Goal: Task Accomplishment & Management: Manage account settings

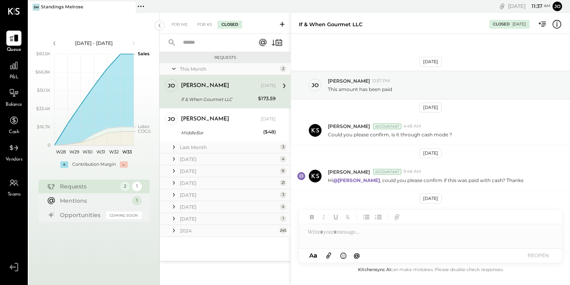
scroll to position [30, 0]
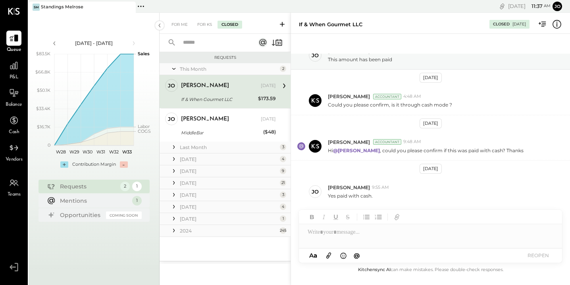
click at [180, 29] on div "For Me For KS Closed" at bounding box center [225, 23] width 131 height 21
click at [180, 24] on div "For Me" at bounding box center [180, 25] width 24 height 8
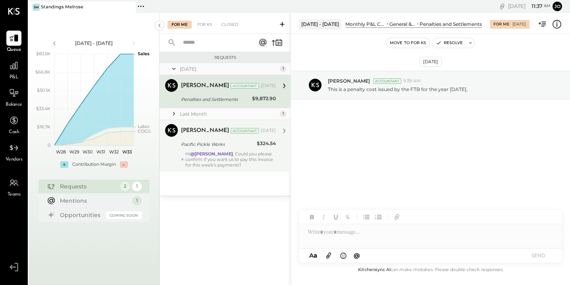
click at [236, 161] on div "Hi @[PERSON_NAME] , Could you please confirm if you want us to pay this invoice…" at bounding box center [230, 159] width 91 height 17
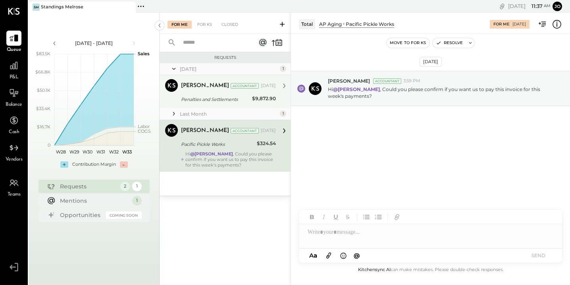
click at [222, 104] on div "[PERSON_NAME] Accountant [PERSON_NAME] Accountant [DATE] Penalties and Settleme…" at bounding box center [225, 91] width 131 height 33
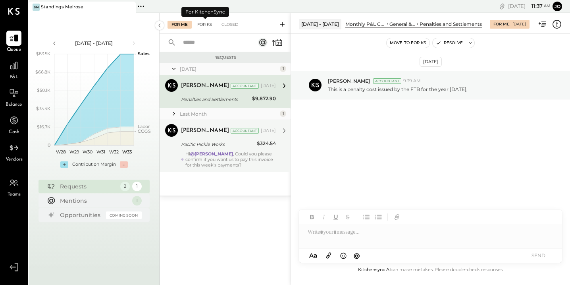
click at [204, 28] on div "For KS" at bounding box center [204, 25] width 23 height 8
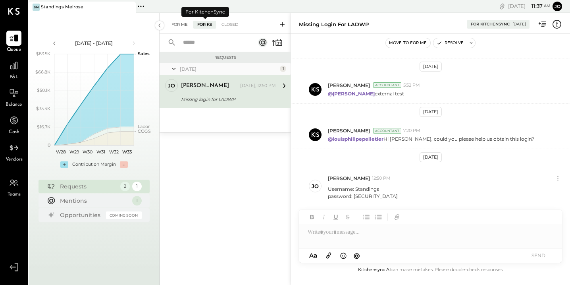
click at [185, 21] on div "For Me" at bounding box center [180, 25] width 24 height 8
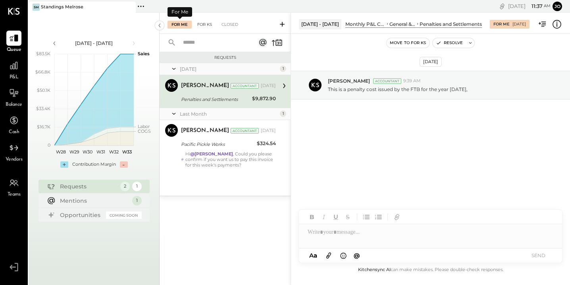
click at [207, 23] on div "For KS" at bounding box center [204, 25] width 23 height 8
